Goal: Task Accomplishment & Management: Manage account settings

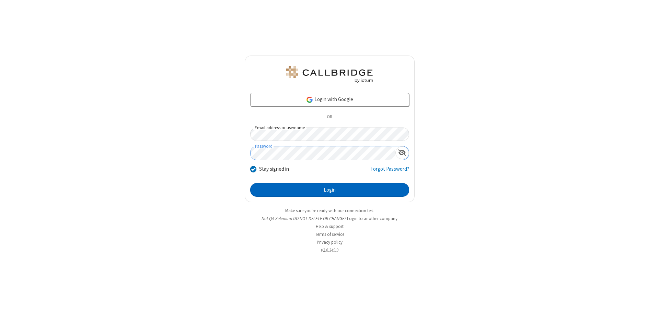
click at [329, 190] on button "Login" at bounding box center [329, 190] width 159 height 14
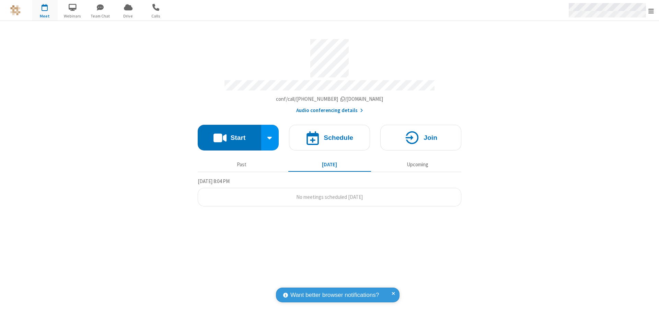
click at [651, 11] on span "Open menu" at bounding box center [650, 11] width 5 height 7
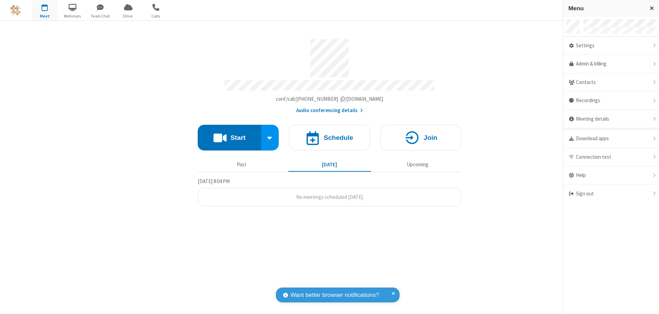
click at [611, 46] on div "Settings" at bounding box center [611, 46] width 96 height 19
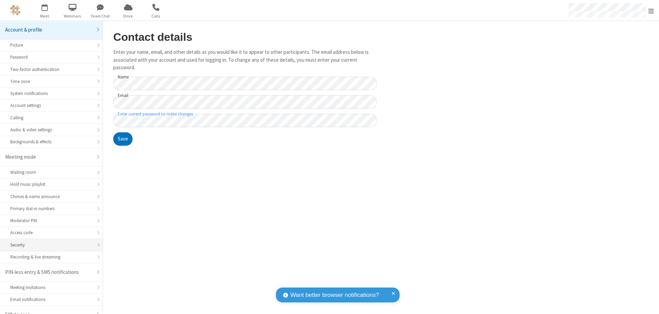
click at [49, 242] on div "Security" at bounding box center [51, 245] width 82 height 7
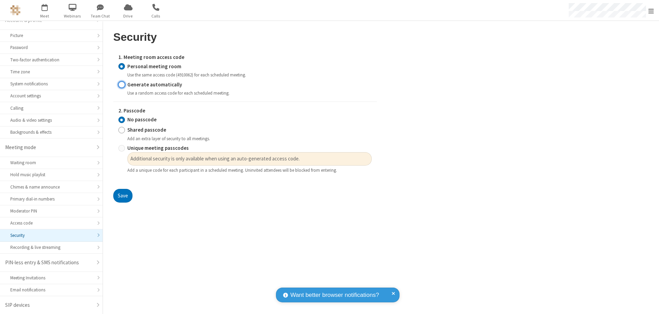
click at [121, 84] on input "Generate automatically" at bounding box center [121, 84] width 7 height 7
radio input "true"
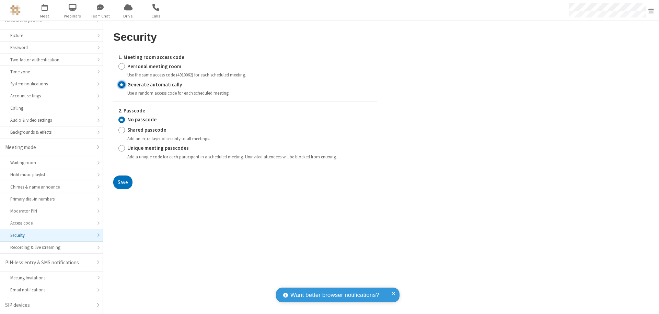
click at [121, 120] on input "No passcode" at bounding box center [121, 119] width 7 height 7
click at [122, 182] on button "Save" at bounding box center [122, 183] width 19 height 14
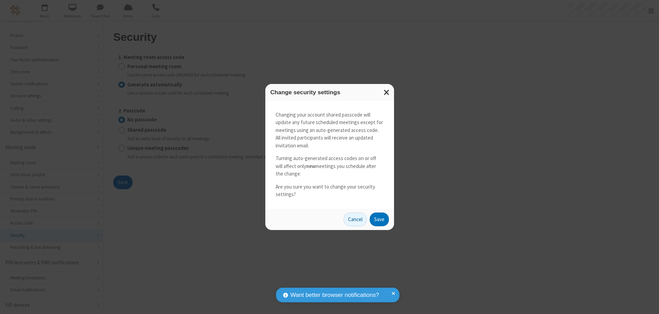
click at [379, 219] on button "Save" at bounding box center [378, 220] width 19 height 14
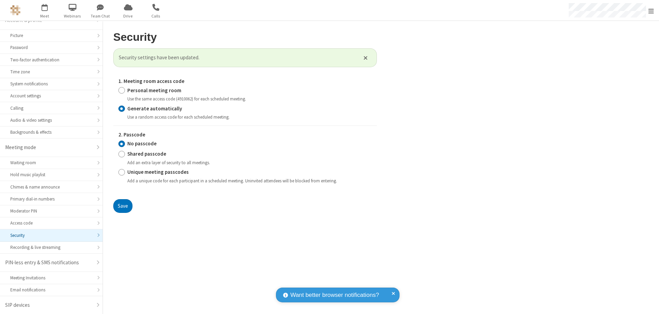
click at [651, 11] on span "Open menu" at bounding box center [650, 11] width 5 height 7
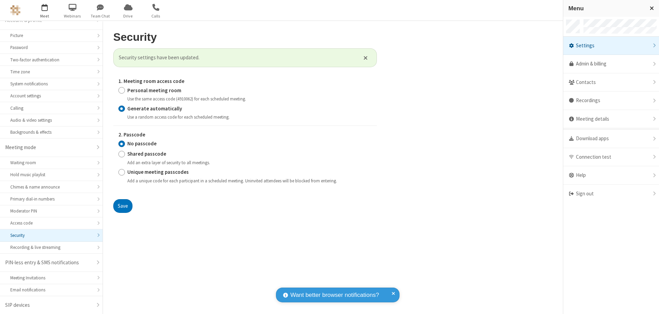
click at [45, 10] on span "button" at bounding box center [45, 7] width 26 height 12
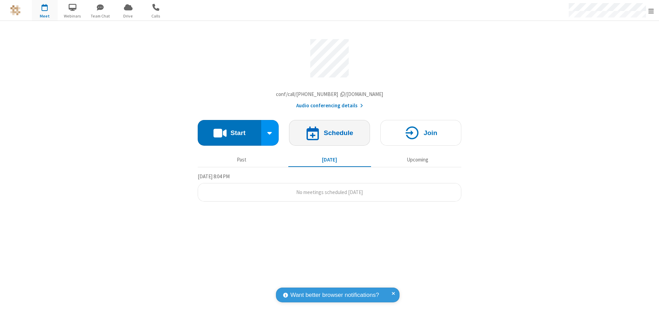
click at [329, 134] on h4 "Schedule" at bounding box center [337, 133] width 29 height 7
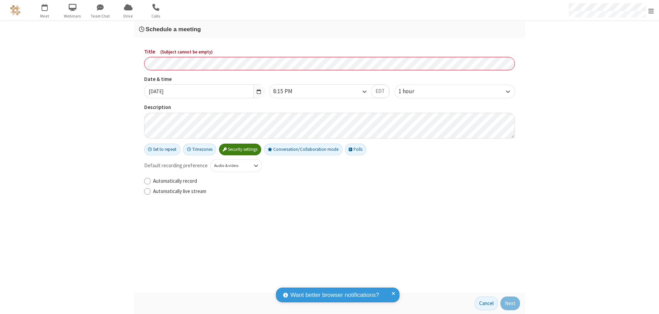
click at [329, 29] on h3 "Schedule a meeting" at bounding box center [329, 29] width 381 height 7
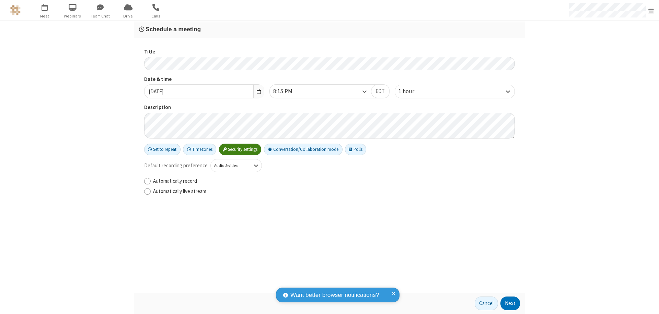
click at [510, 304] on button "Next" at bounding box center [510, 304] width 20 height 14
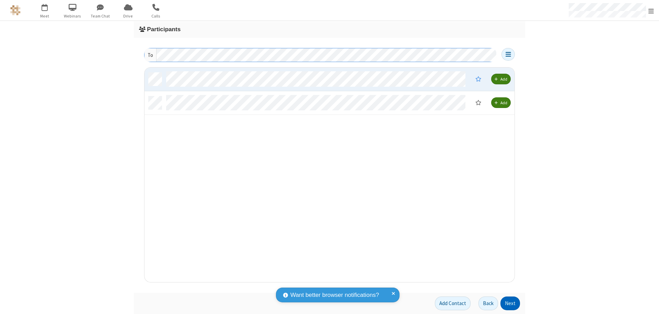
click at [510, 304] on button "Next" at bounding box center [510, 304] width 20 height 14
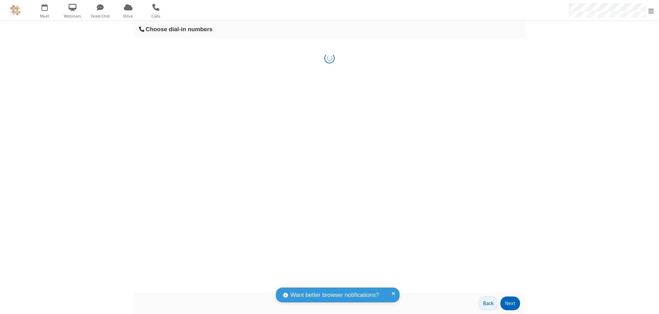
click at [510, 304] on button "Next" at bounding box center [510, 304] width 20 height 14
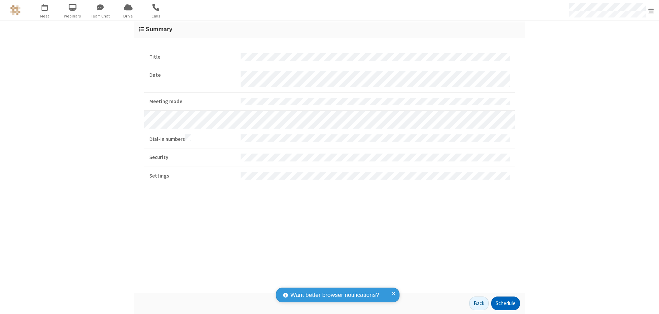
click at [505, 304] on button "Schedule" at bounding box center [505, 304] width 29 height 14
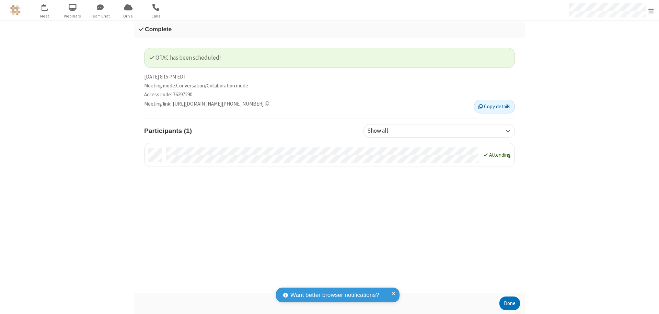
click at [509, 304] on button "Done" at bounding box center [509, 304] width 21 height 14
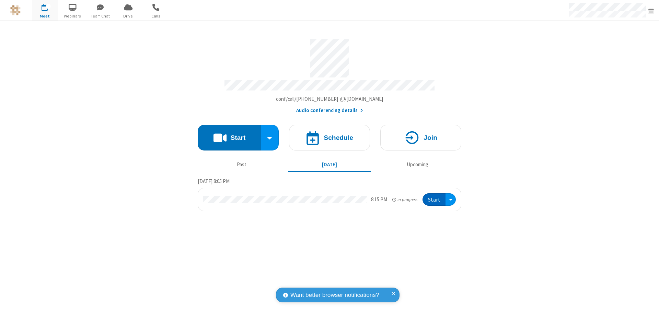
click at [434, 197] on button "Start" at bounding box center [433, 199] width 23 height 13
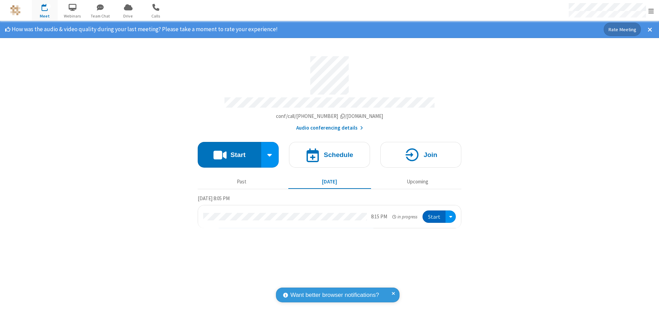
click at [651, 11] on span "Open menu" at bounding box center [650, 11] width 5 height 7
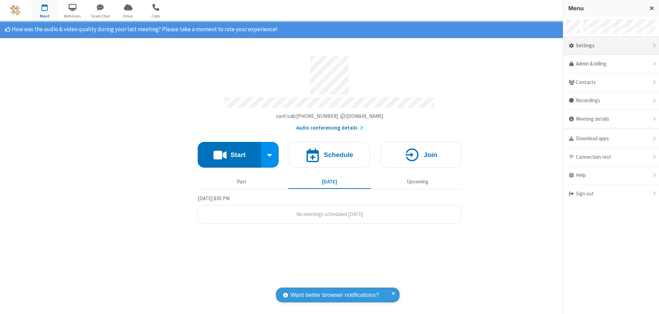
click at [611, 46] on div "Settings" at bounding box center [611, 46] width 96 height 19
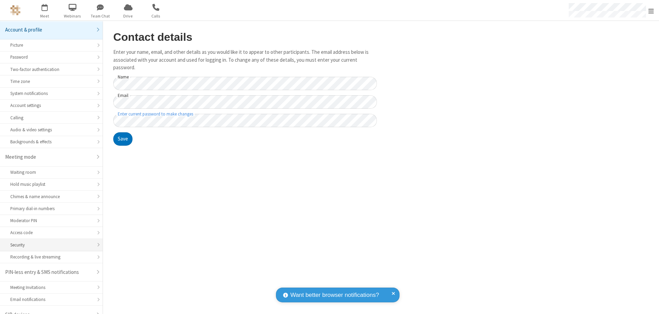
click at [49, 242] on div "Security" at bounding box center [51, 245] width 82 height 7
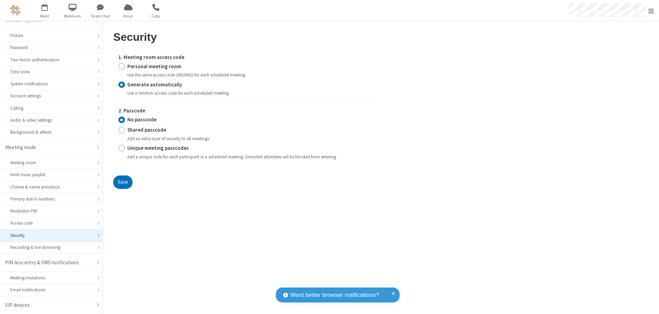
click at [121, 66] on input "Personal meeting room" at bounding box center [121, 66] width 7 height 7
radio input "true"
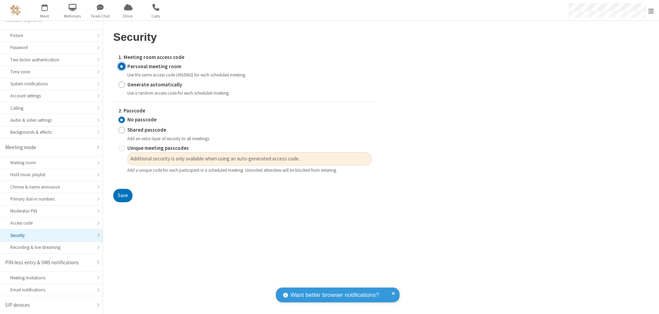
click at [121, 120] on input "No passcode" at bounding box center [121, 119] width 7 height 7
click at [122, 196] on button "Save" at bounding box center [122, 196] width 19 height 14
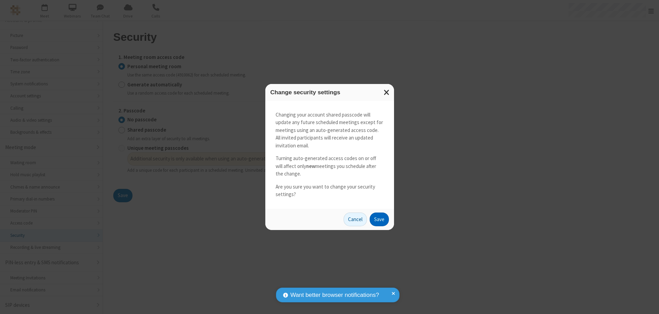
click at [379, 219] on button "Save" at bounding box center [378, 220] width 19 height 14
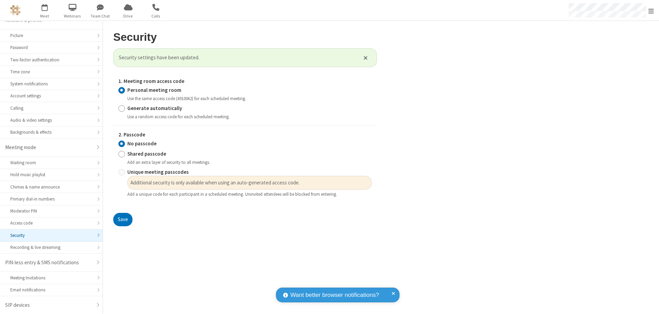
click at [651, 10] on span "Open menu" at bounding box center [650, 11] width 5 height 7
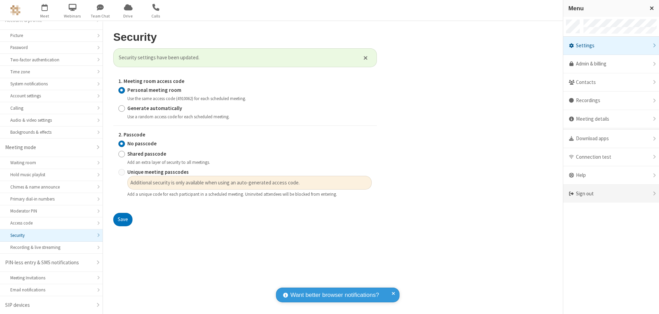
click at [611, 194] on div "Sign out" at bounding box center [611, 194] width 96 height 18
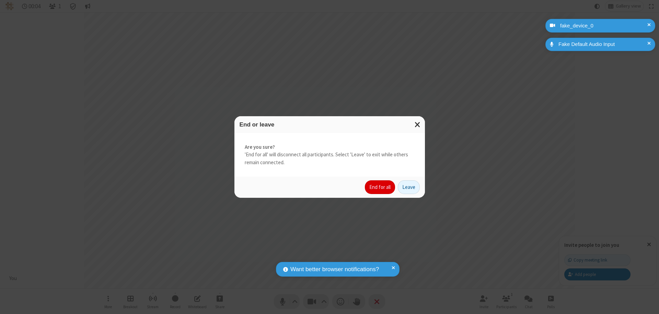
click at [380, 187] on button "End for all" at bounding box center [380, 187] width 30 height 14
